Goal: Task Accomplishment & Management: Manage account settings

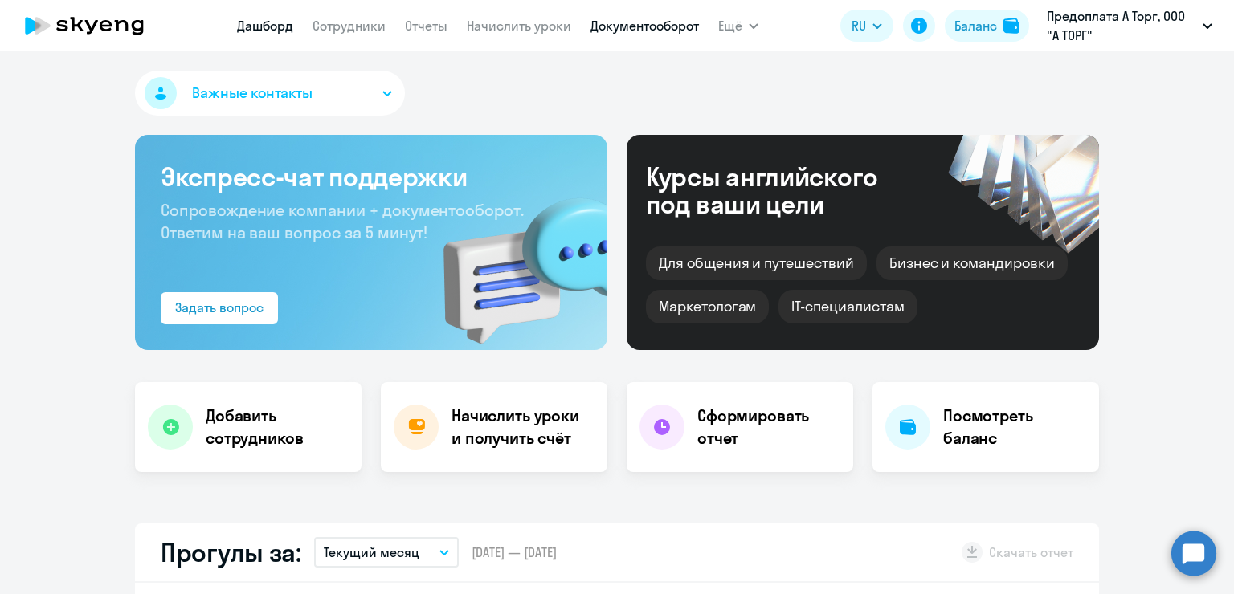
click at [648, 28] on link "Документооборот" at bounding box center [644, 26] width 108 height 16
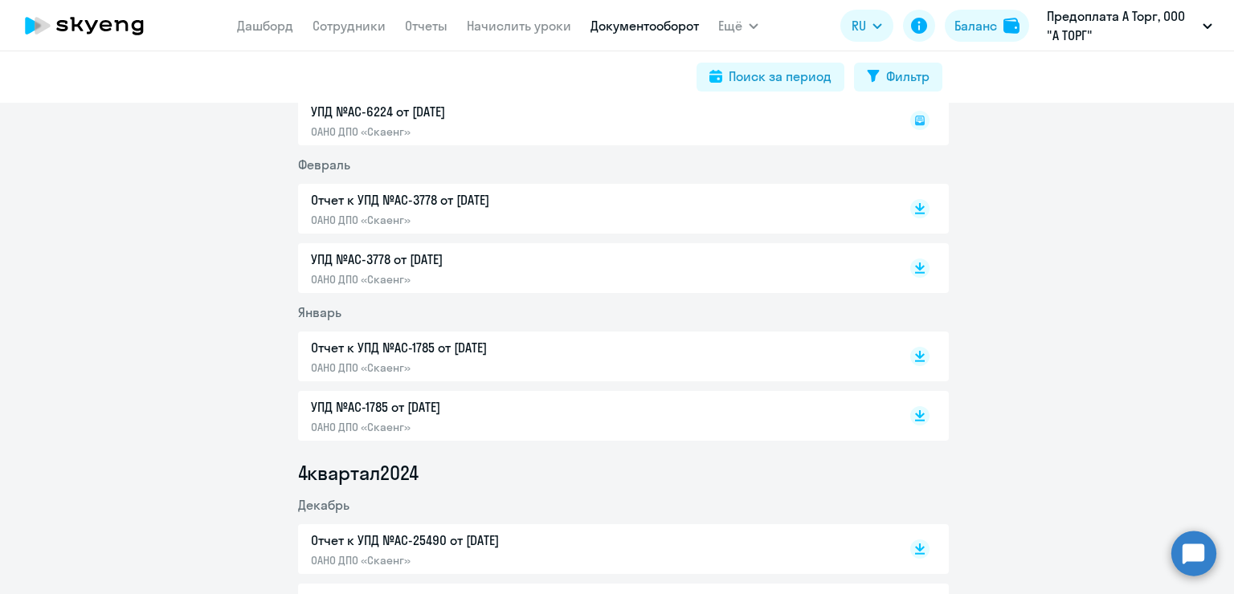
scroll to position [643, 0]
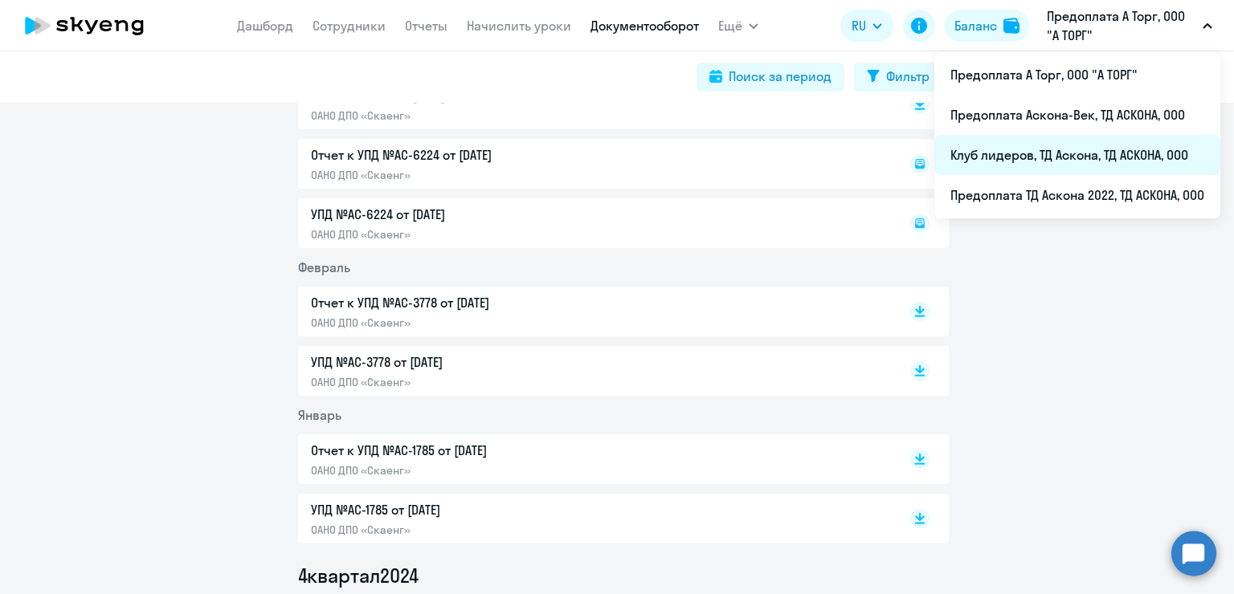
click at [1096, 153] on li "Клуб лидеров, ТД Аскона, ТД АСКОНА, ООО" at bounding box center [1077, 155] width 286 height 40
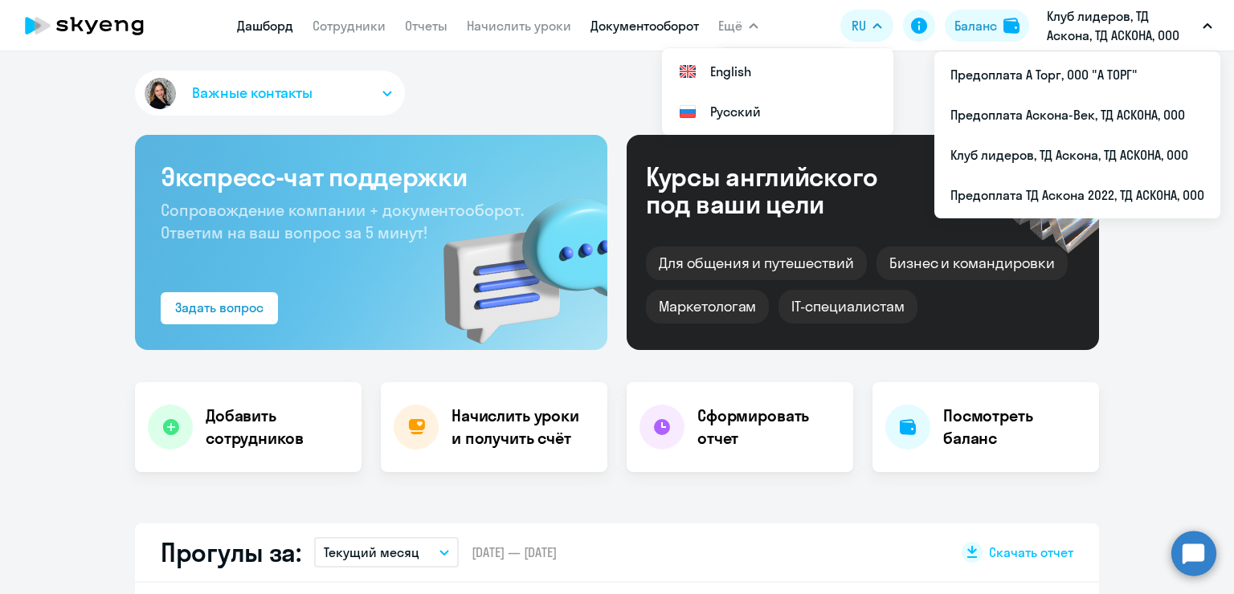
click at [663, 22] on link "Документооборот" at bounding box center [644, 26] width 108 height 16
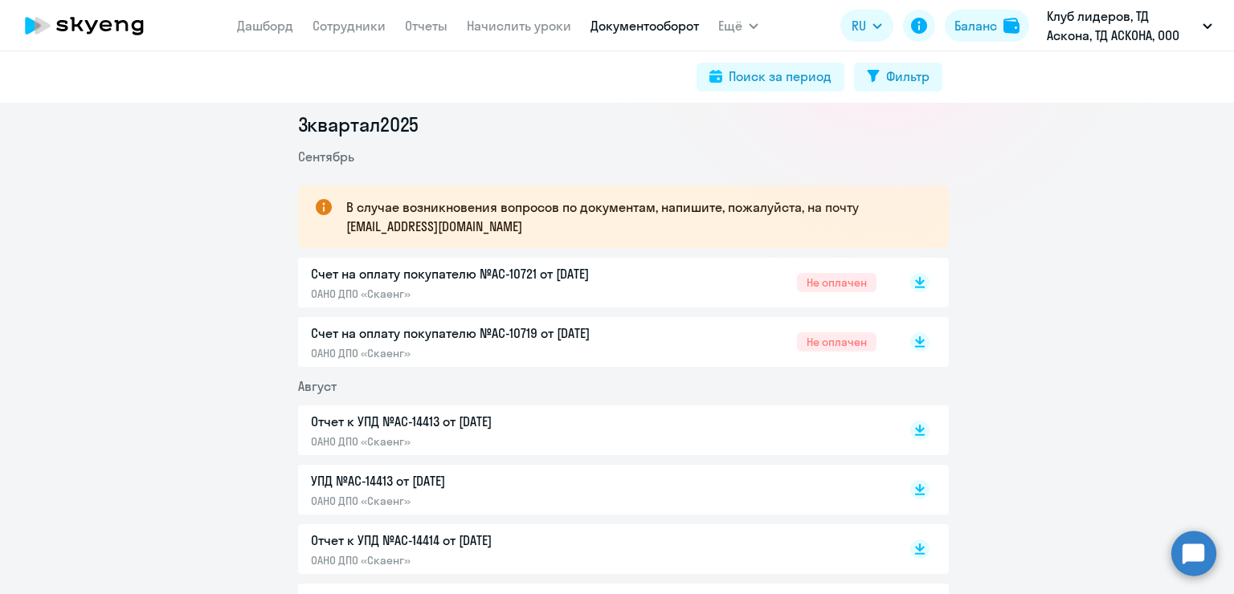
scroll to position [241, 0]
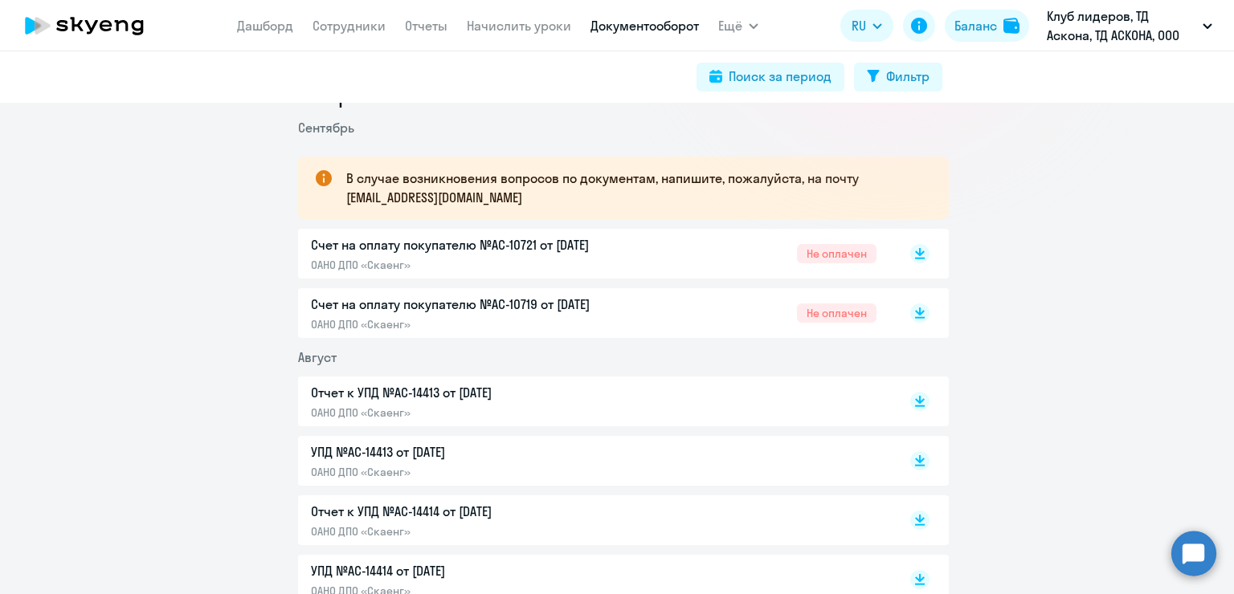
click at [702, 297] on div "Счет на оплату покупателю №AC-10719 от [DATE] ОАНО ДПО «Скаенг» Не оплачен" at bounding box center [594, 313] width 566 height 37
click at [670, 299] on div "Счет на оплату покупателю №AC-10719 от [DATE] ОАНО ДПО «Скаенг» Не оплачен" at bounding box center [594, 313] width 566 height 37
click at [349, 16] on app-menu-item-link "Сотрудники" at bounding box center [348, 26] width 73 height 20
click at [324, 29] on link "Сотрудники" at bounding box center [348, 26] width 73 height 16
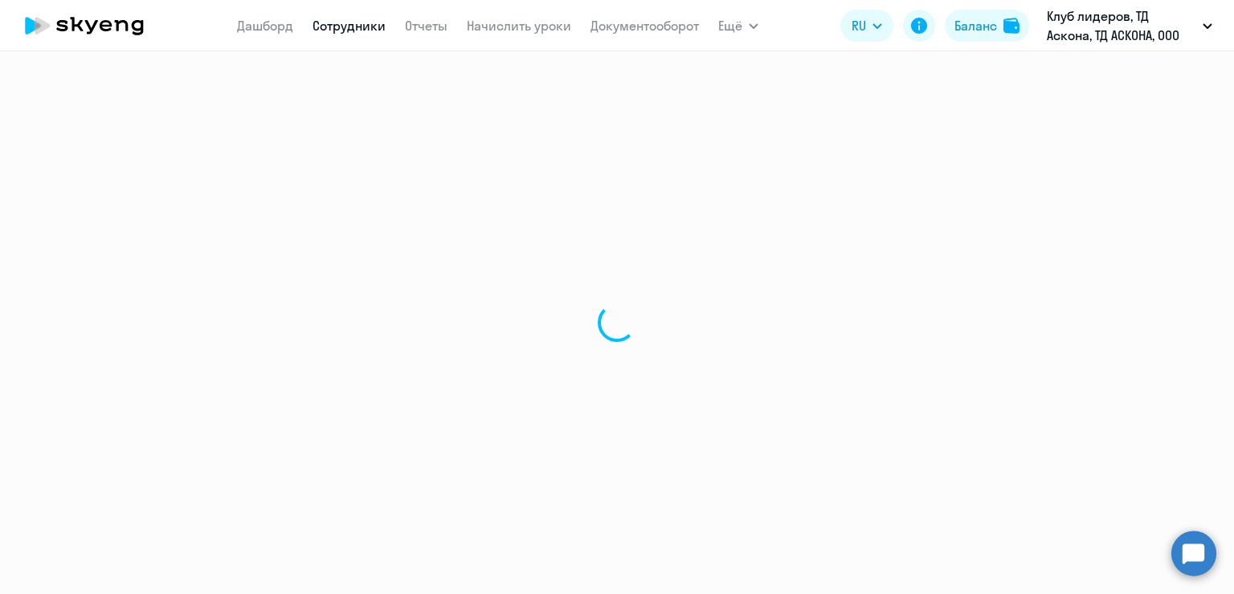
select select "30"
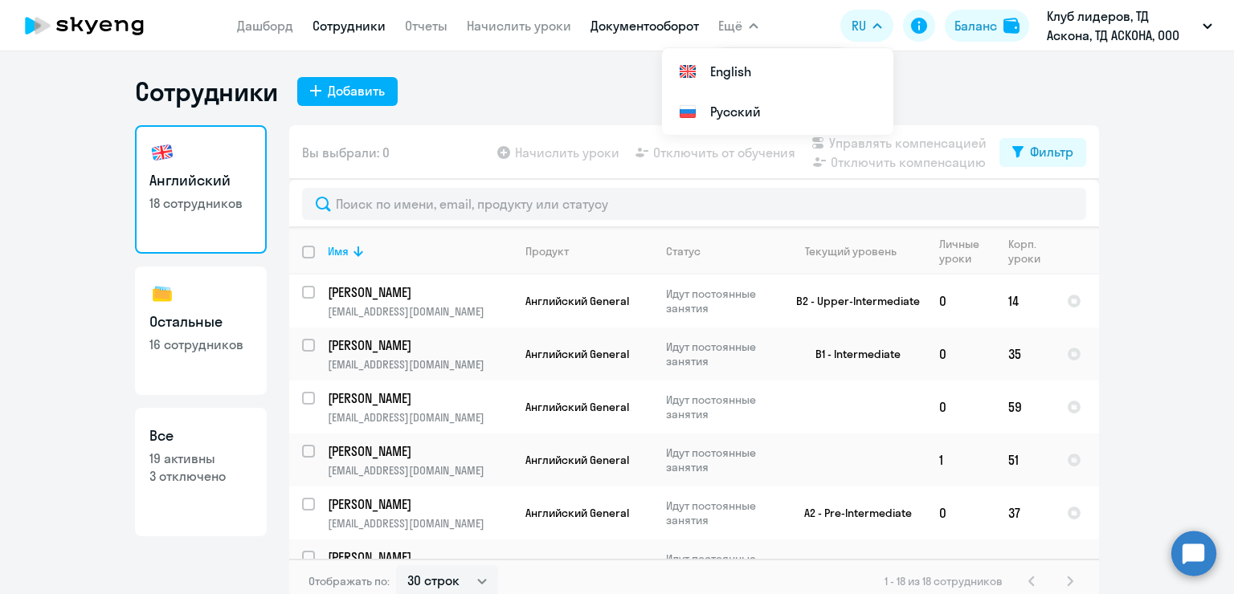
click at [643, 30] on link "Документооборот" at bounding box center [644, 26] width 108 height 16
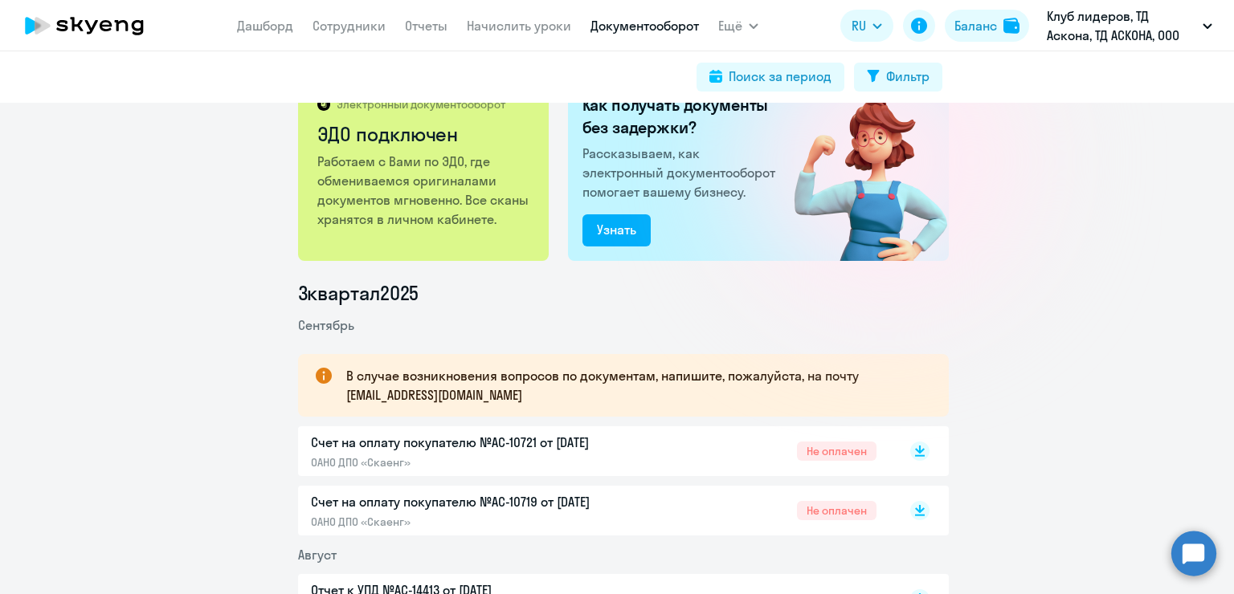
scroll to position [80, 0]
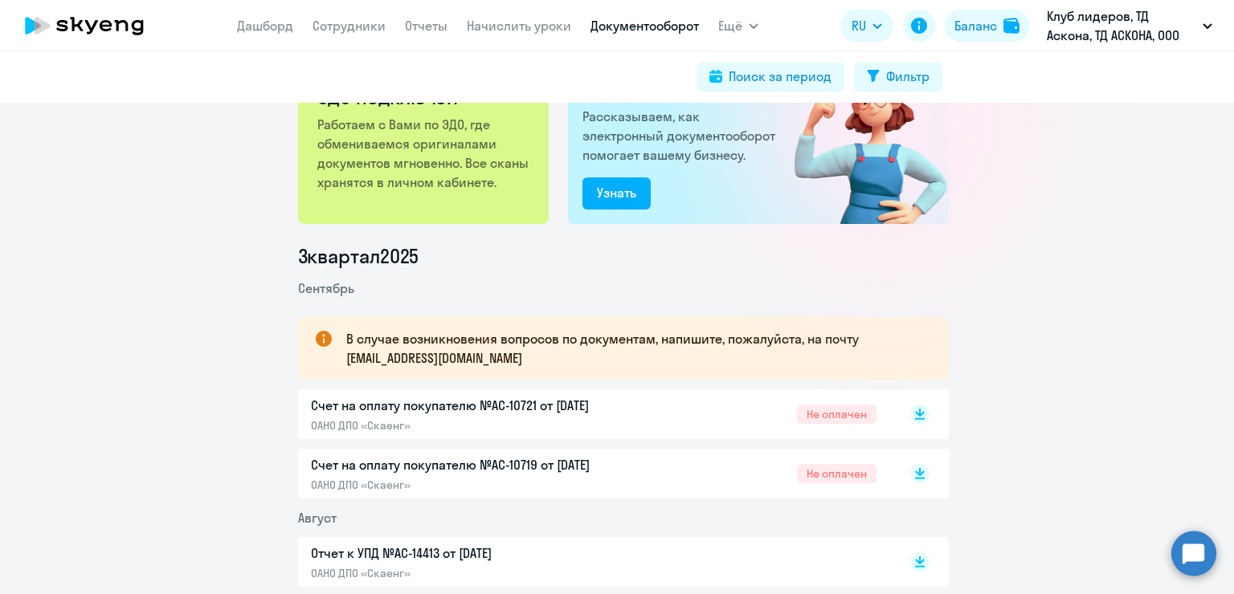
click at [646, 456] on div "Счет на оплату покупателю №AC-10719 от [DATE] ОАНО ДПО «Скаенг» Не оплачен" at bounding box center [594, 473] width 566 height 37
